Goal: Task Accomplishment & Management: Manage account settings

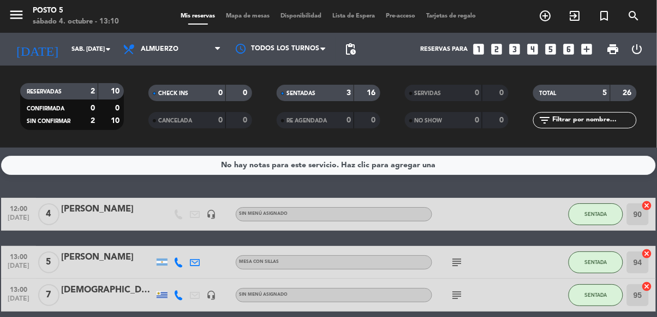
scroll to position [77, 0]
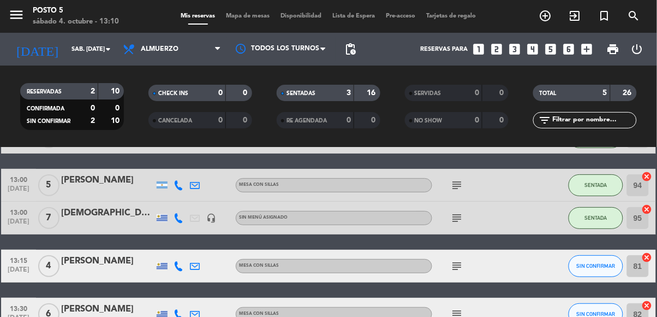
click at [462, 259] on icon "subject" at bounding box center [456, 265] width 13 height 13
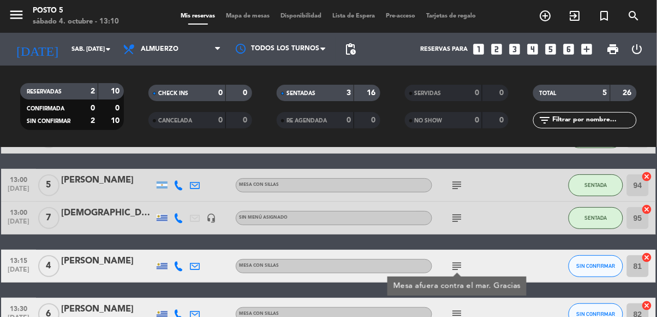
click at [460, 307] on icon "subject" at bounding box center [456, 313] width 13 height 13
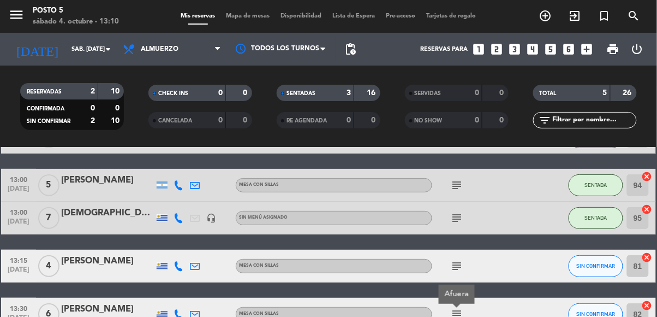
click at [460, 307] on icon "subject" at bounding box center [456, 313] width 13 height 13
click at [459, 307] on icon "subject" at bounding box center [456, 313] width 13 height 13
click at [639, 303] on input "82" at bounding box center [638, 314] width 22 height 22
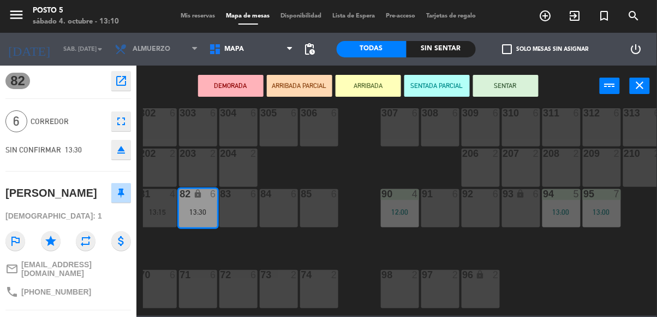
scroll to position [16, 87]
click at [603, 205] on div "95 7 13:00" at bounding box center [602, 208] width 38 height 38
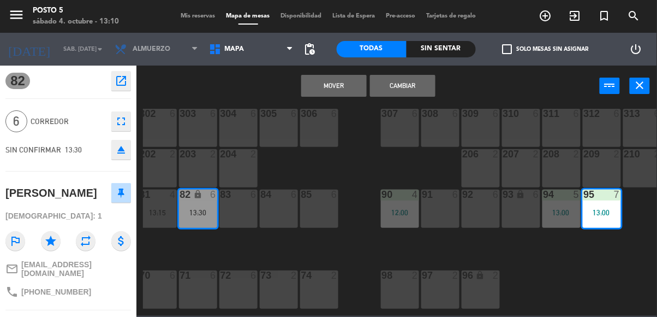
click at [407, 88] on button "Cambiar" at bounding box center [403, 86] width 66 height 22
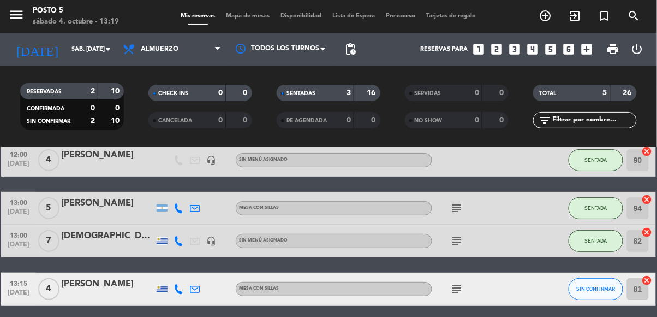
scroll to position [77, 0]
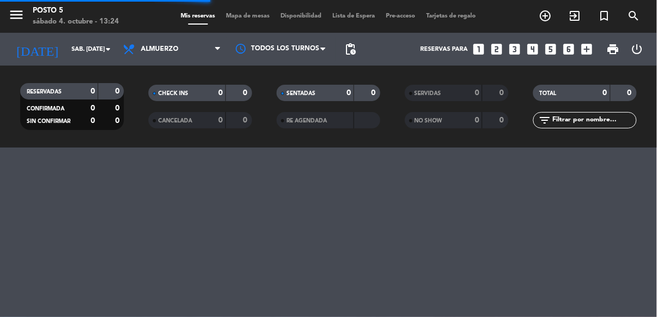
scroll to position [68, 0]
